Goal: Task Accomplishment & Management: Use online tool/utility

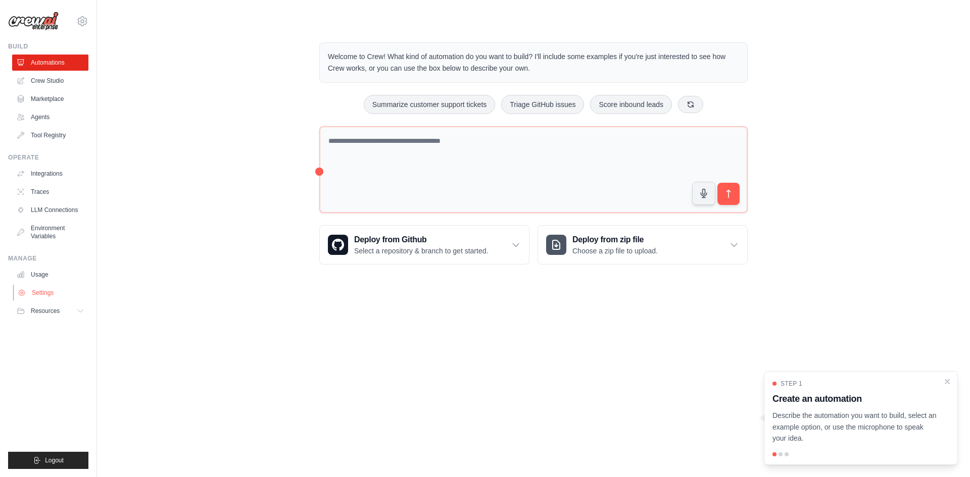
click at [49, 292] on link "Settings" at bounding box center [51, 293] width 76 height 16
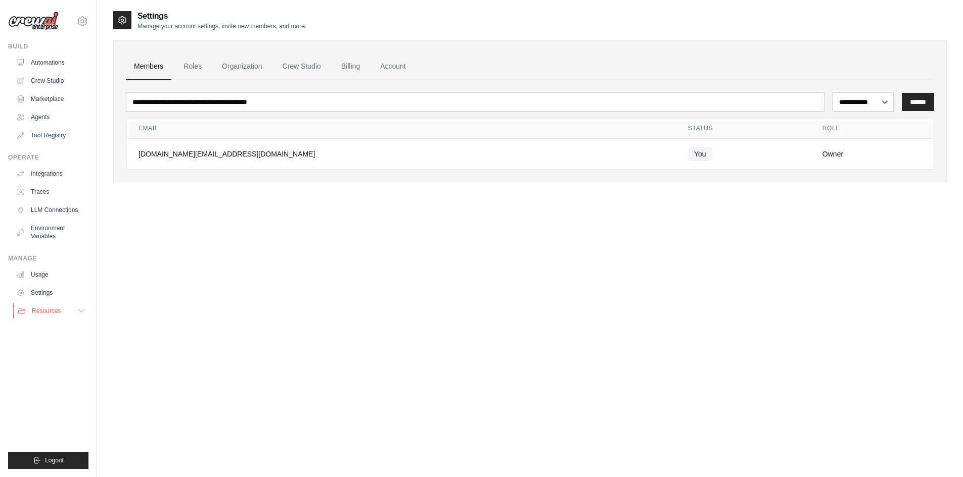
click at [76, 308] on button "Resources" at bounding box center [51, 311] width 76 height 16
click at [42, 117] on link "Agents" at bounding box center [51, 117] width 76 height 16
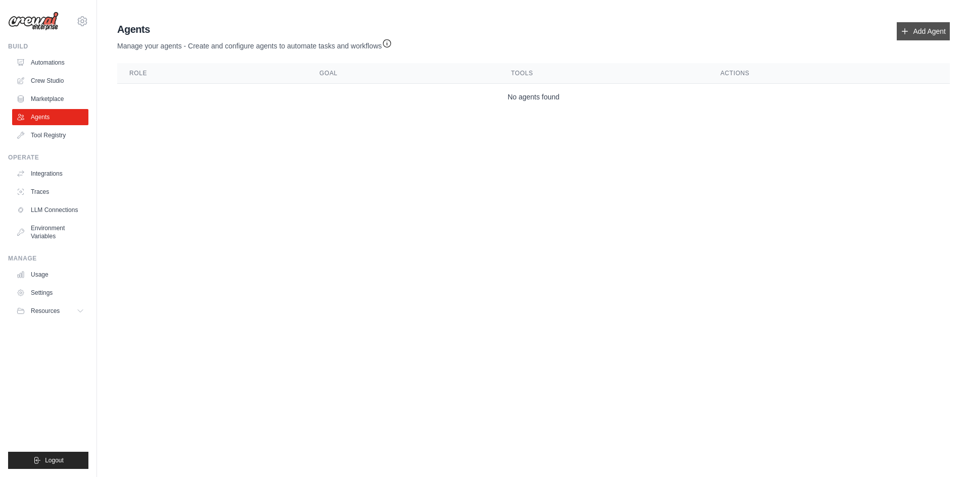
click at [925, 35] on link "Add Agent" at bounding box center [923, 31] width 53 height 18
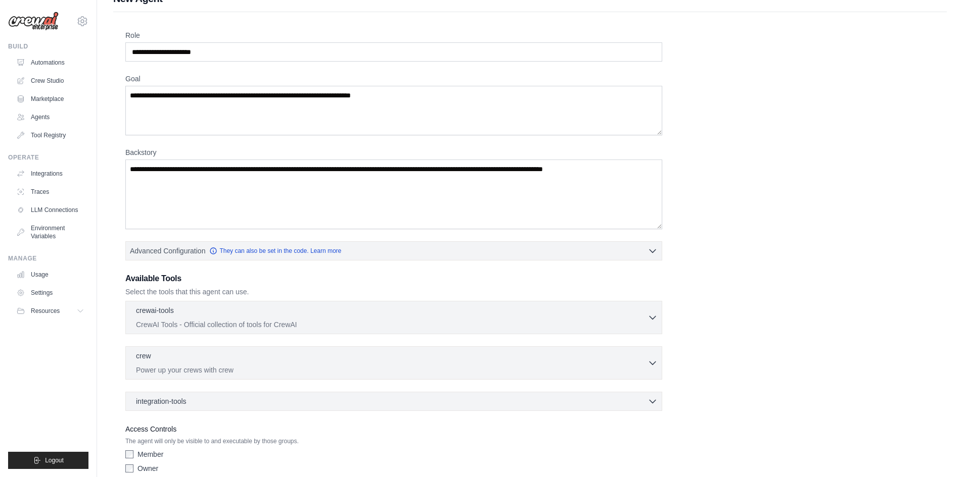
scroll to position [65, 0]
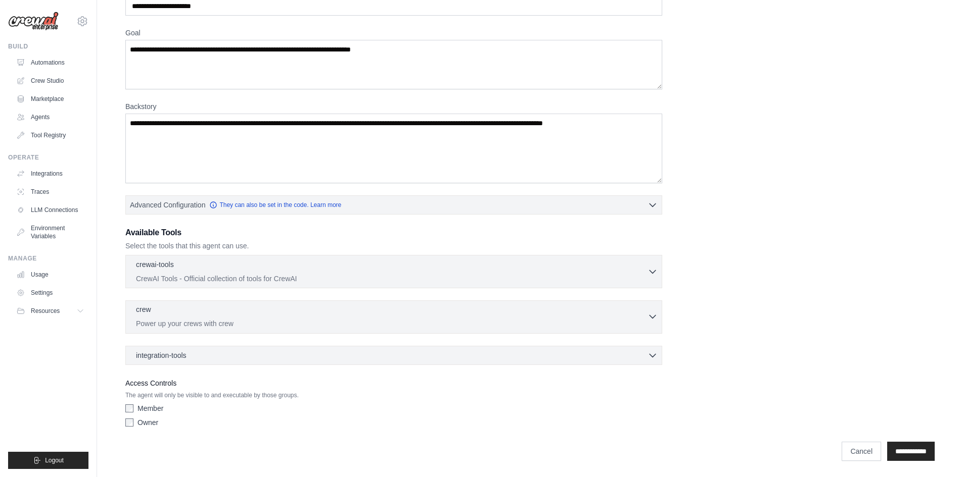
click at [264, 318] on div "crew 0 selected Power up your crews with crew" at bounding box center [391, 317] width 511 height 24
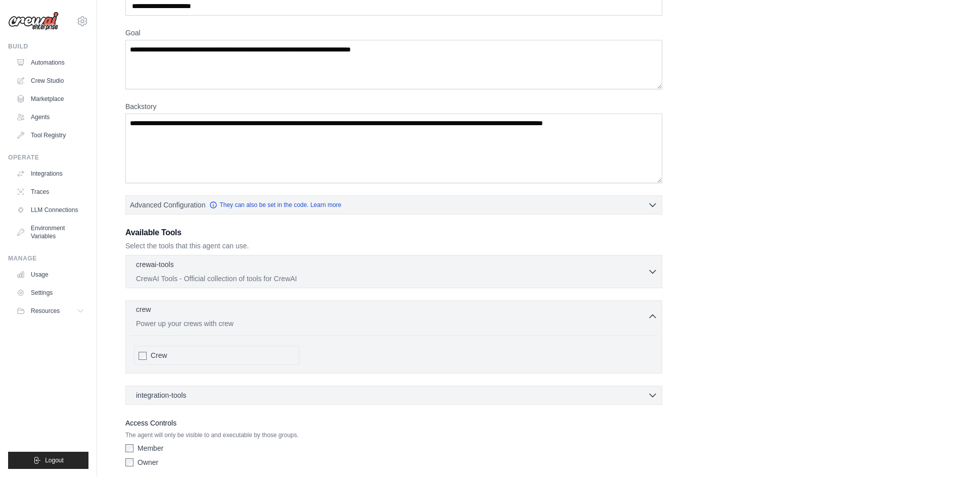
click at [264, 318] on div "crew 0 selected Power up your crews with crew" at bounding box center [391, 317] width 511 height 24
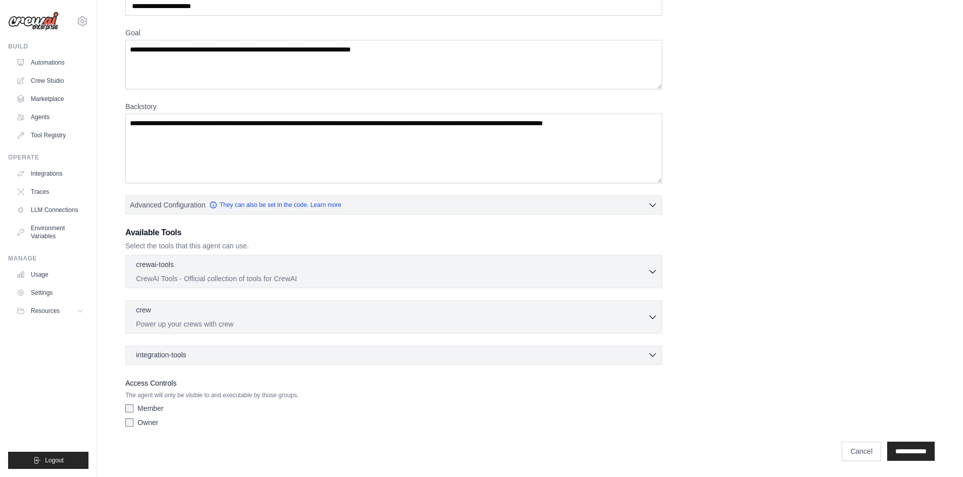
click at [268, 357] on div "integration-tools 0 selected" at bounding box center [396, 355] width 521 height 10
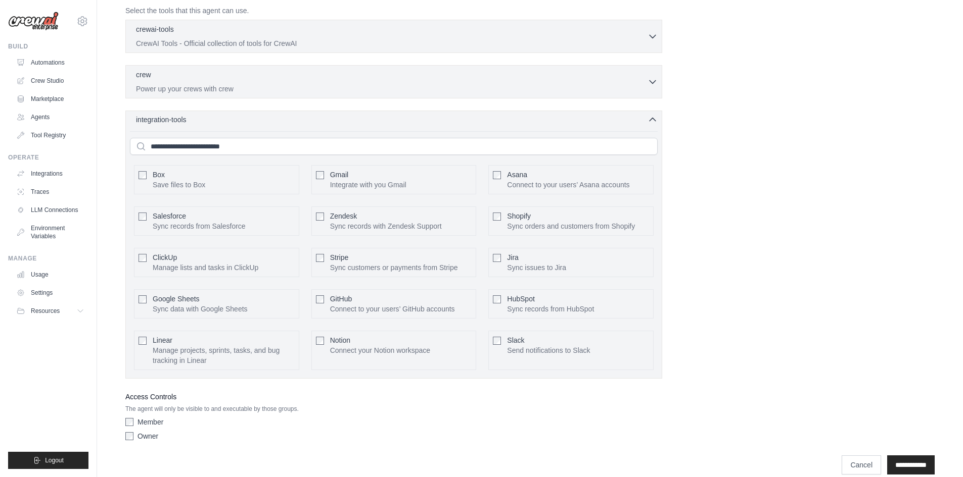
scroll to position [314, 0]
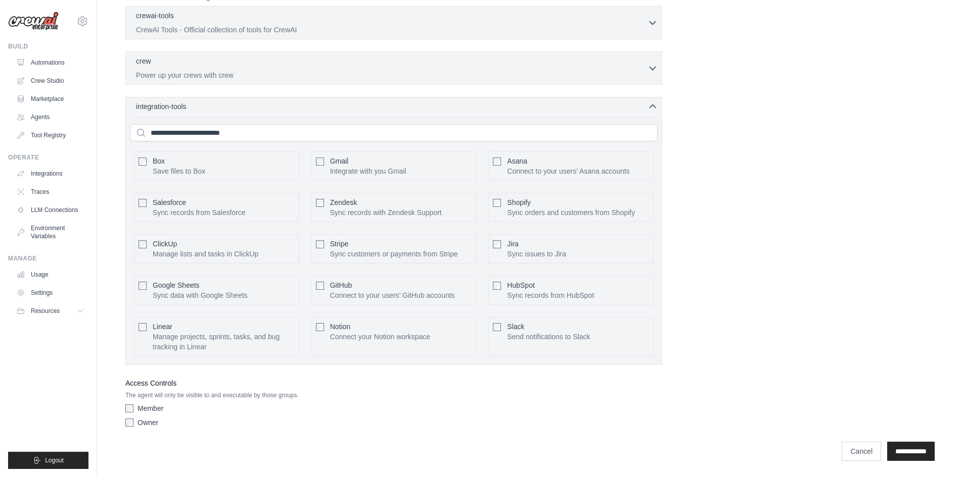
click at [860, 268] on div "Role Goal Backstory Advanced Configuration They can also be set in the code. Le…" at bounding box center [529, 83] width 809 height 697
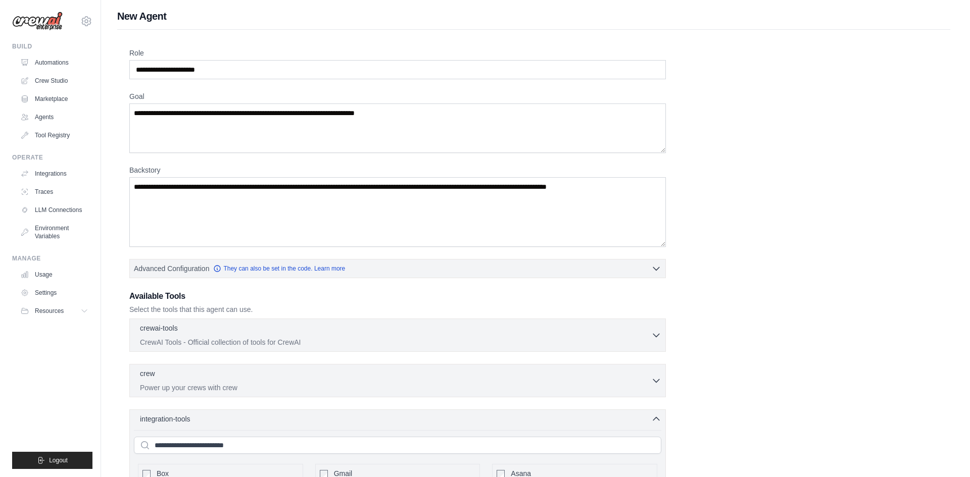
scroll to position [0, 0]
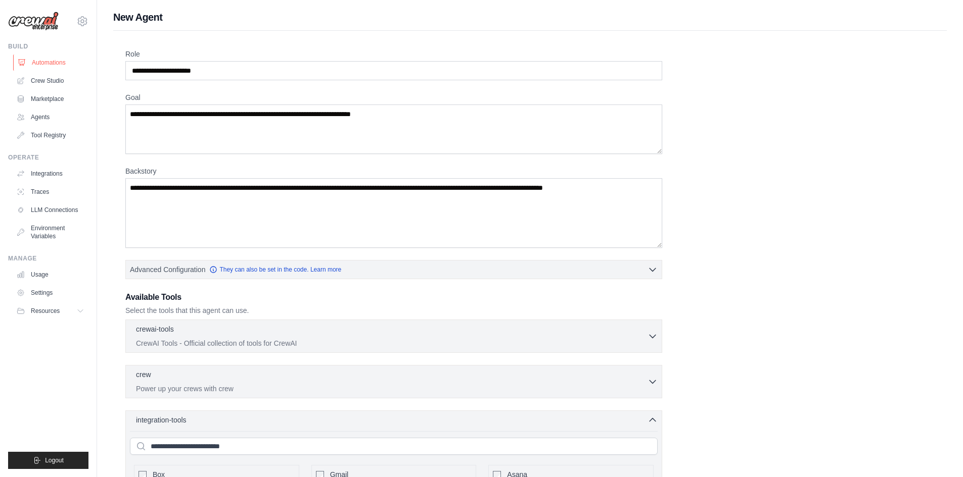
click at [55, 58] on link "Automations" at bounding box center [51, 63] width 76 height 16
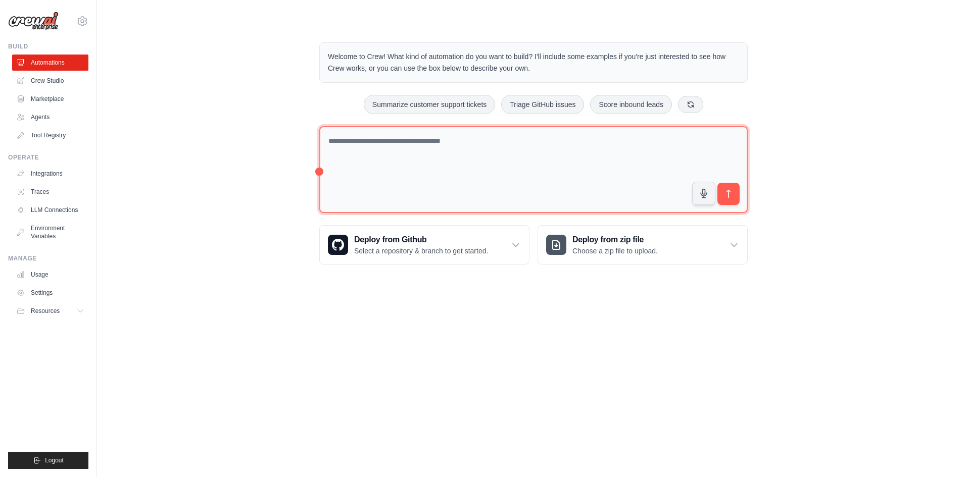
click at [379, 155] on textarea at bounding box center [533, 169] width 428 height 87
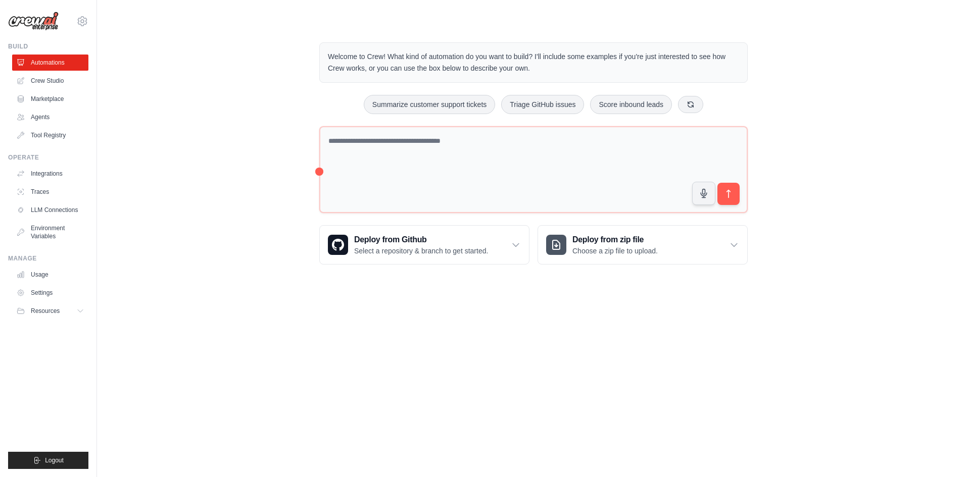
click at [794, 43] on div "Welcome to Crew! What kind of automation do you want to build? I'll include som…" at bounding box center [533, 153] width 841 height 255
